Goal: Task Accomplishment & Management: Manage account settings

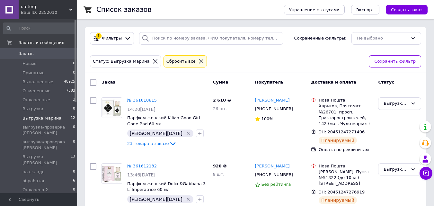
click at [93, 81] on input "checkbox" at bounding box center [93, 82] width 6 height 6
checkbox input "true"
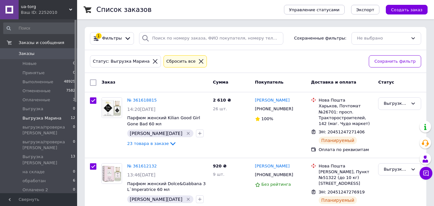
checkbox input "true"
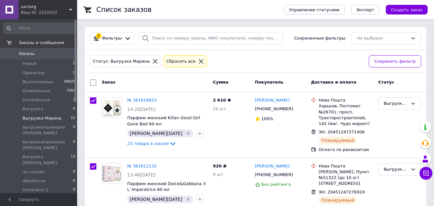
checkbox input "true"
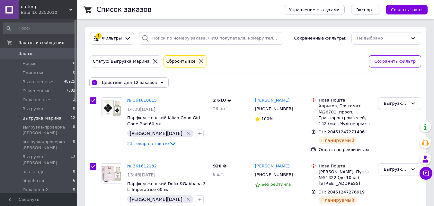
click at [132, 86] on div "Действия для 12 заказов" at bounding box center [128, 82] width 79 height 10
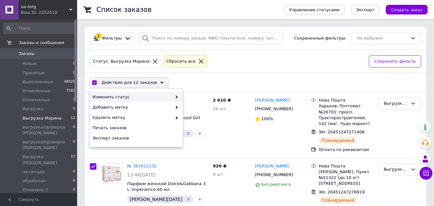
drag, startPoint x: 171, startPoint y: 92, endPoint x: 175, endPoint y: 94, distance: 4.7
click at [173, 93] on div "Изменить статус" at bounding box center [136, 97] width 93 height 10
click at [176, 95] on span at bounding box center [175, 97] width 6 height 6
click at [177, 96] on icon at bounding box center [176, 96] width 3 height 3
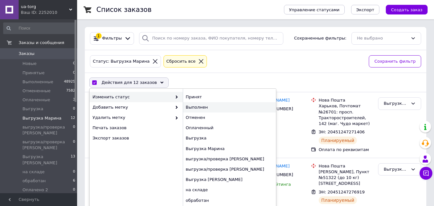
click at [184, 105] on div "Выполнен" at bounding box center [229, 107] width 93 height 10
checkbox input "false"
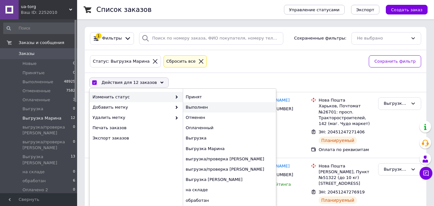
checkbox input "false"
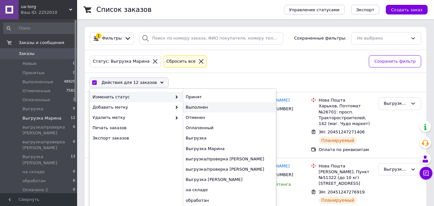
checkbox input "false"
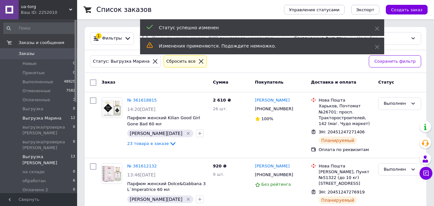
click at [49, 154] on span "Выгрузка [PERSON_NAME]" at bounding box center [46, 160] width 48 height 12
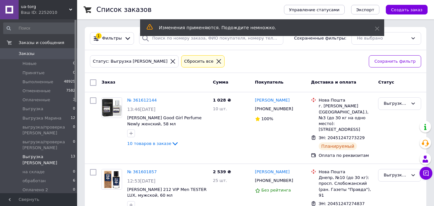
click at [91, 83] on input "checkbox" at bounding box center [93, 82] width 6 height 6
checkbox input "true"
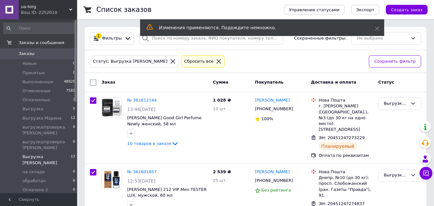
checkbox input "true"
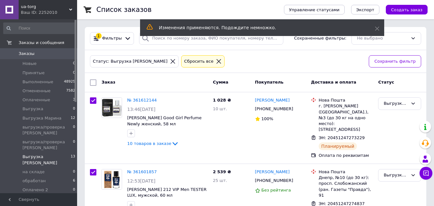
checkbox input "true"
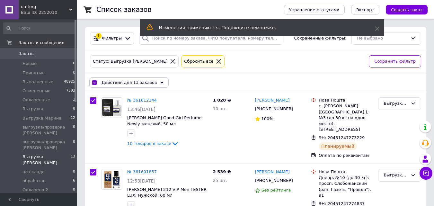
click at [158, 83] on div "Действия для 13 заказов" at bounding box center [128, 82] width 79 height 10
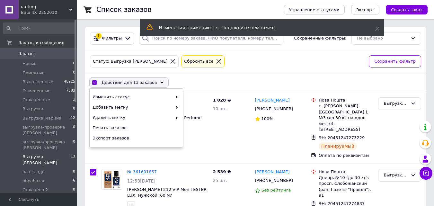
click at [160, 83] on icon at bounding box center [161, 82] width 3 height 3
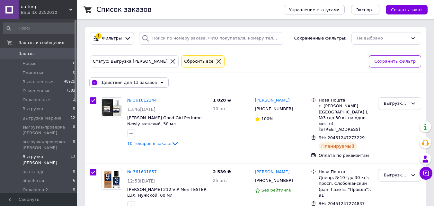
click at [160, 84] on div "Действия для 13 заказов" at bounding box center [128, 82] width 79 height 10
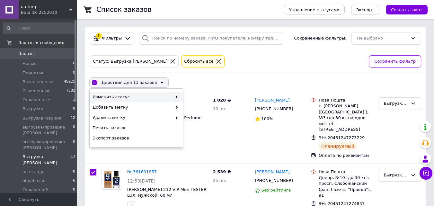
click at [175, 95] on span at bounding box center [175, 97] width 6 height 6
click at [177, 97] on use at bounding box center [177, 96] width 2 height 3
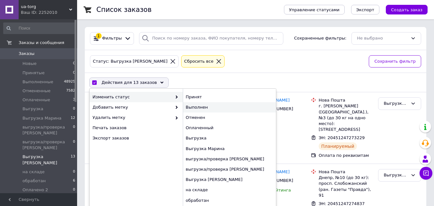
click at [184, 104] on div "Выполнен" at bounding box center [229, 107] width 93 height 10
checkbox input "false"
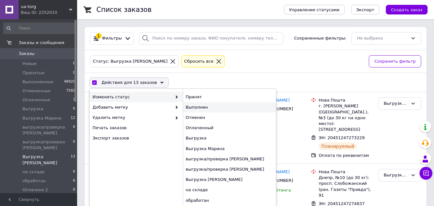
checkbox input "false"
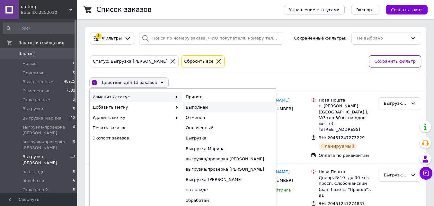
checkbox input "false"
